Goal: Information Seeking & Learning: Understand process/instructions

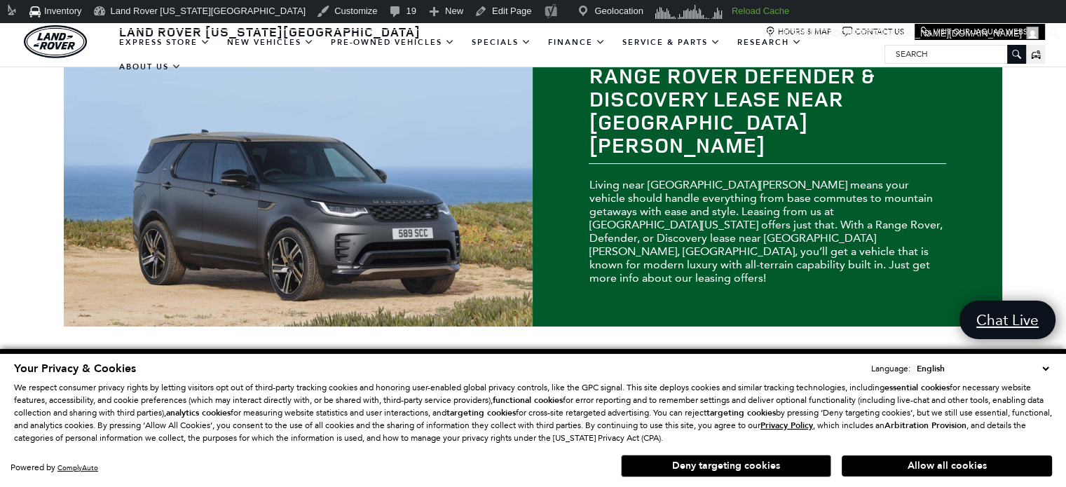
scroll to position [70, 0]
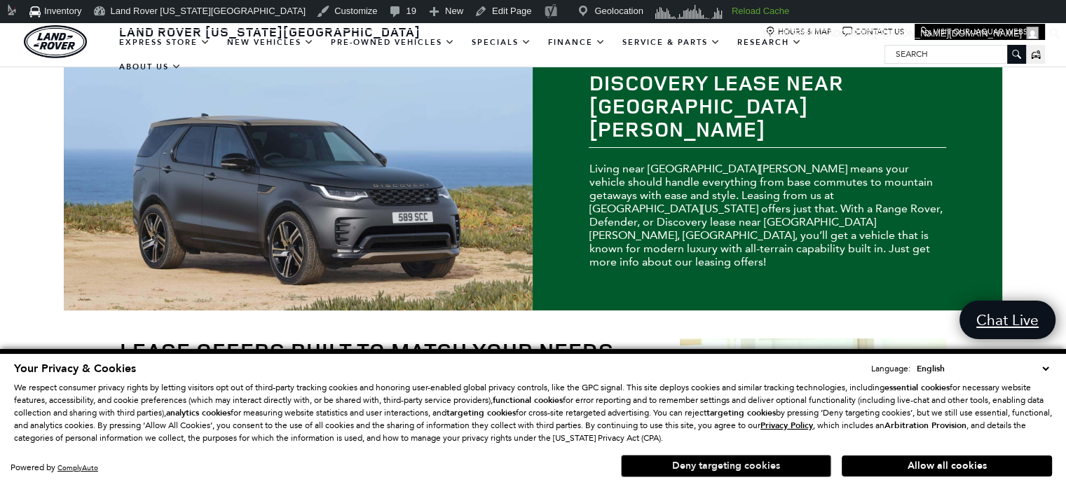
click at [694, 473] on button "Deny targeting cookies" at bounding box center [726, 466] width 210 height 22
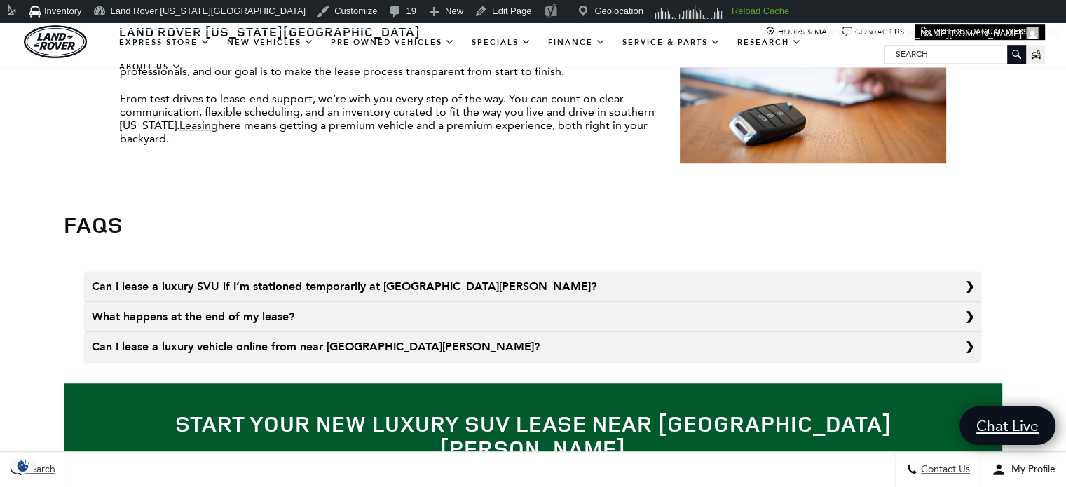
scroll to position [1051, 0]
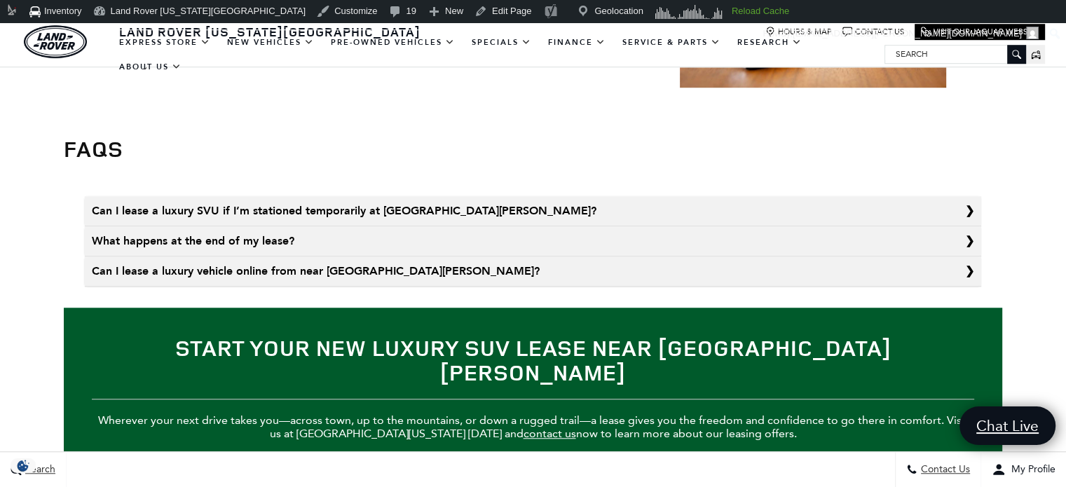
drag, startPoint x: 437, startPoint y: 249, endPoint x: 425, endPoint y: 219, distance: 32.4
click at [437, 257] on summary "Can I lease a luxury vehicle online from near Fort Carson?" at bounding box center [533, 272] width 897 height 30
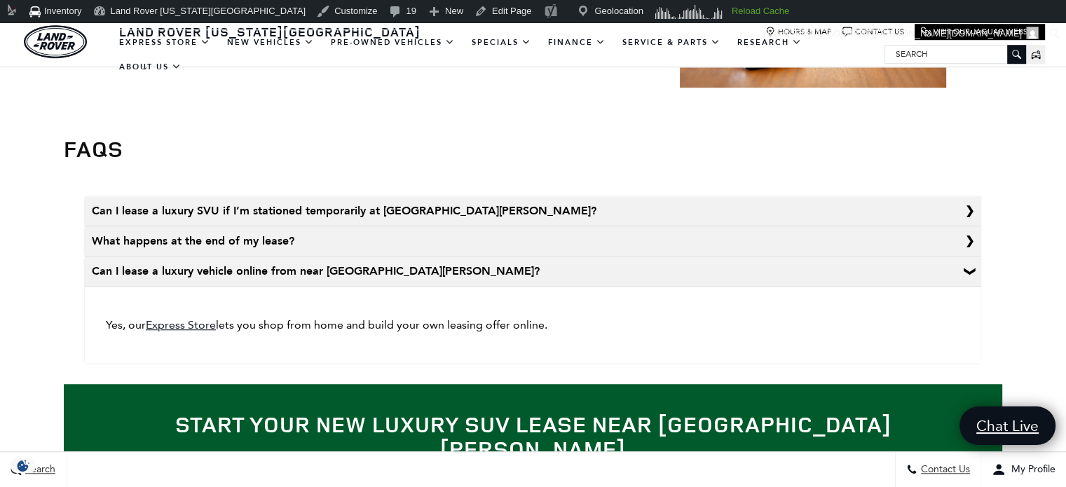
click at [423, 226] on summary "What happens at the end of my lease?" at bounding box center [533, 241] width 897 height 30
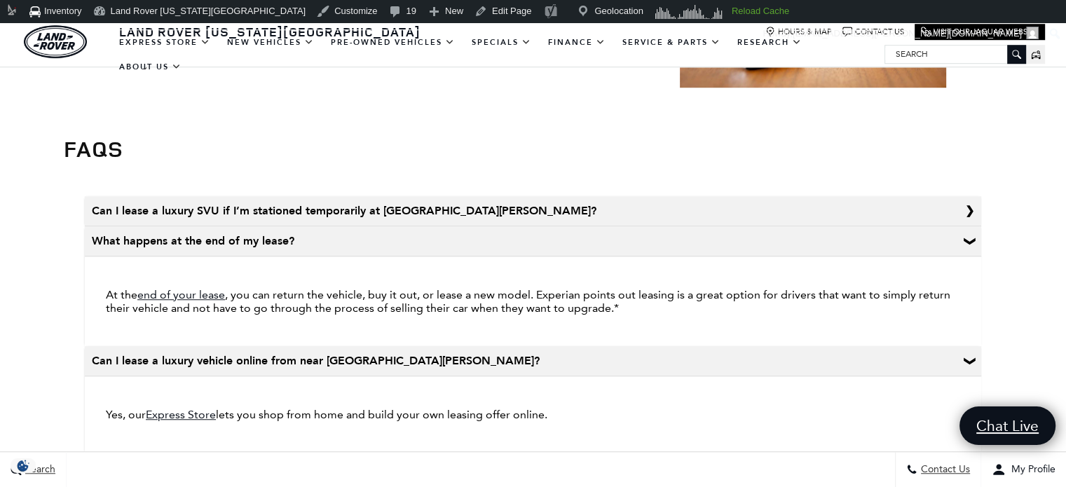
click at [416, 196] on summary "Can I lease a luxury SVU if I’m stationed temporarily at Fort Carson?" at bounding box center [533, 211] width 897 height 30
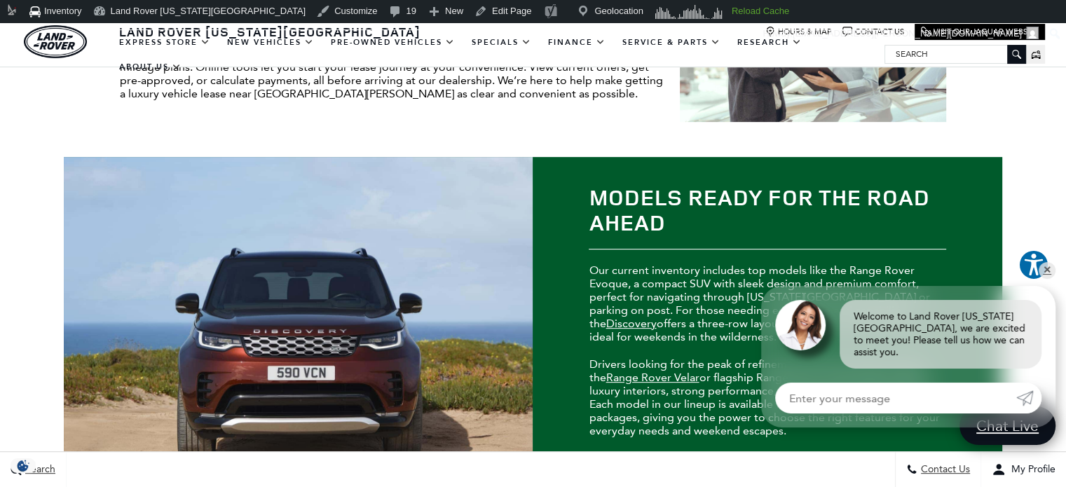
scroll to position [0, 0]
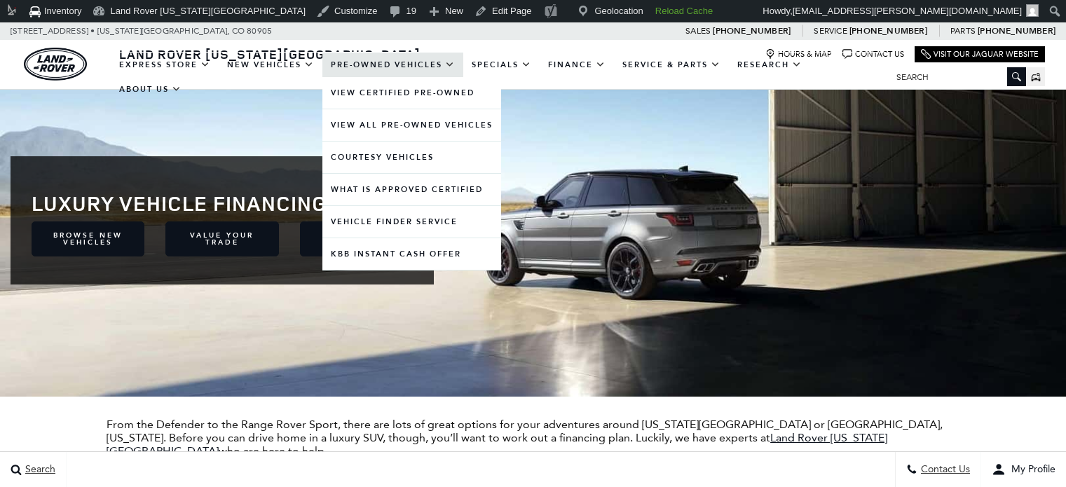
scroll to position [421, 0]
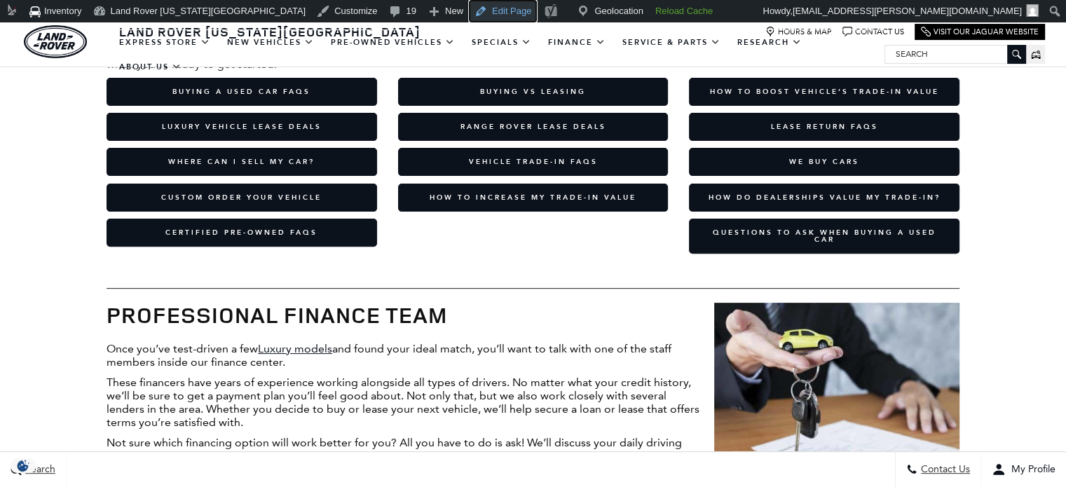
drag, startPoint x: 409, startPoint y: 8, endPoint x: 576, endPoint y: 221, distance: 270.1
click at [469, 8] on link "Edit Page" at bounding box center [503, 11] width 68 height 22
